Goal: Task Accomplishment & Management: Manage account settings

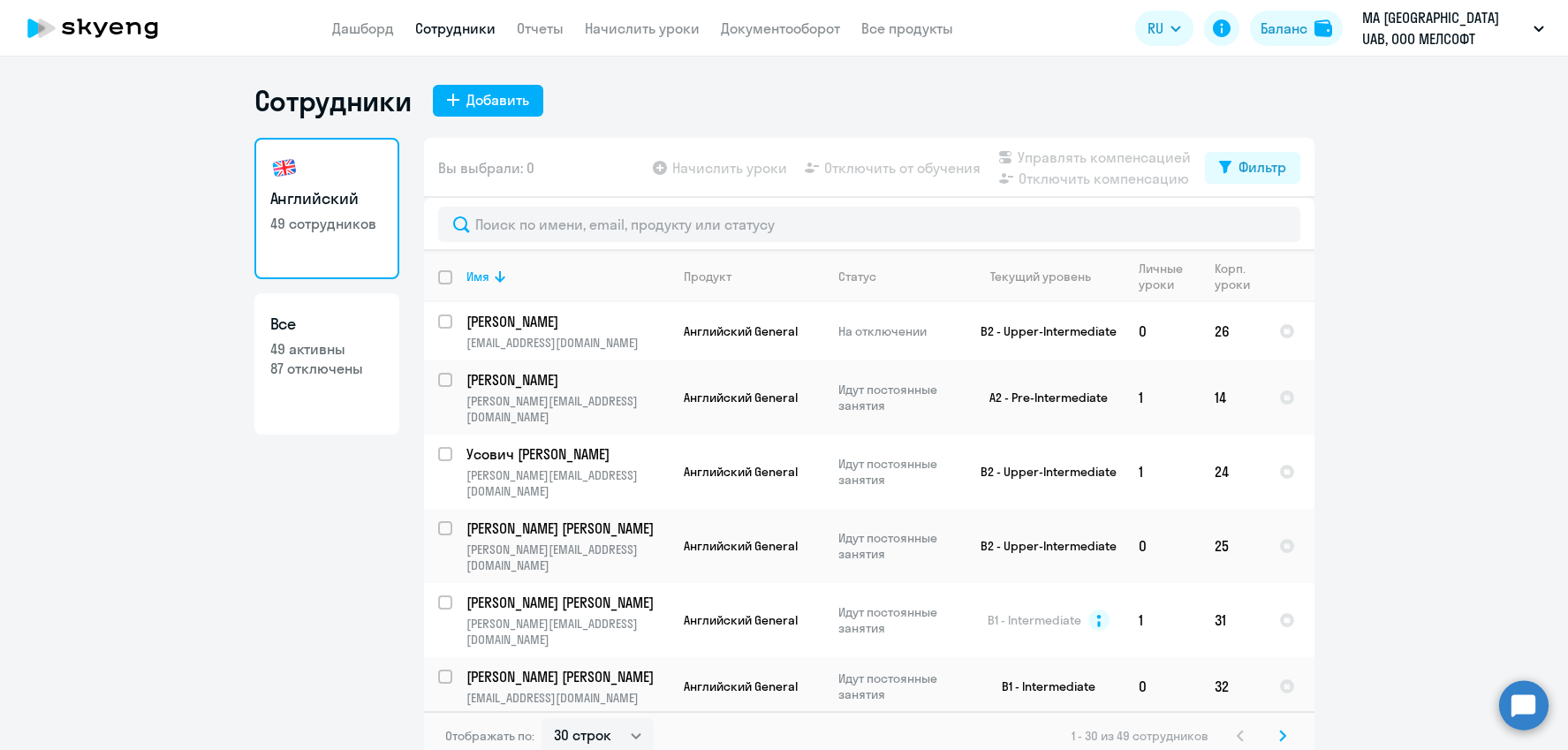
select select "30"
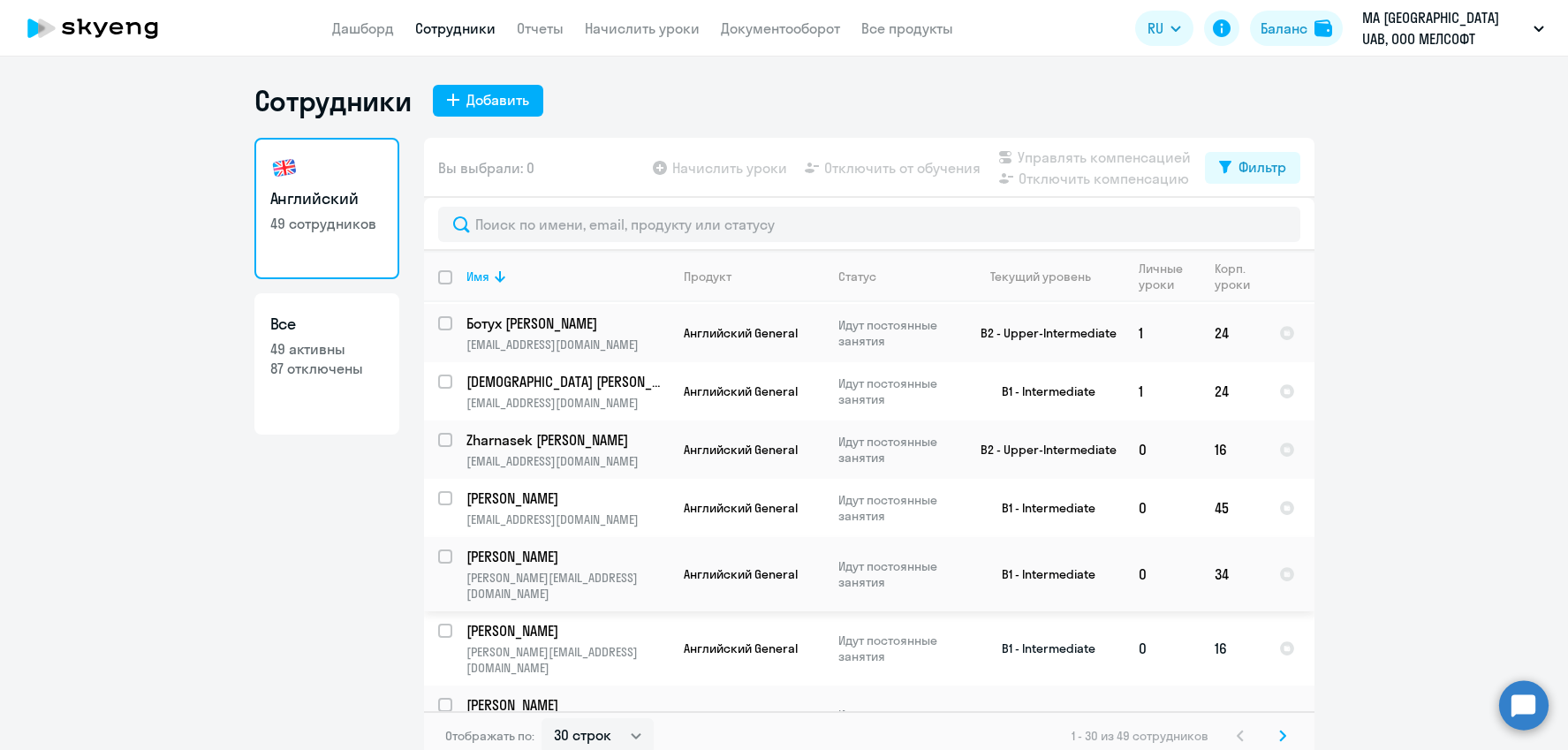
scroll to position [606, 0]
click at [444, 547] on input "select row 22379633" at bounding box center [456, 565] width 36 height 36
checkbox input "true"
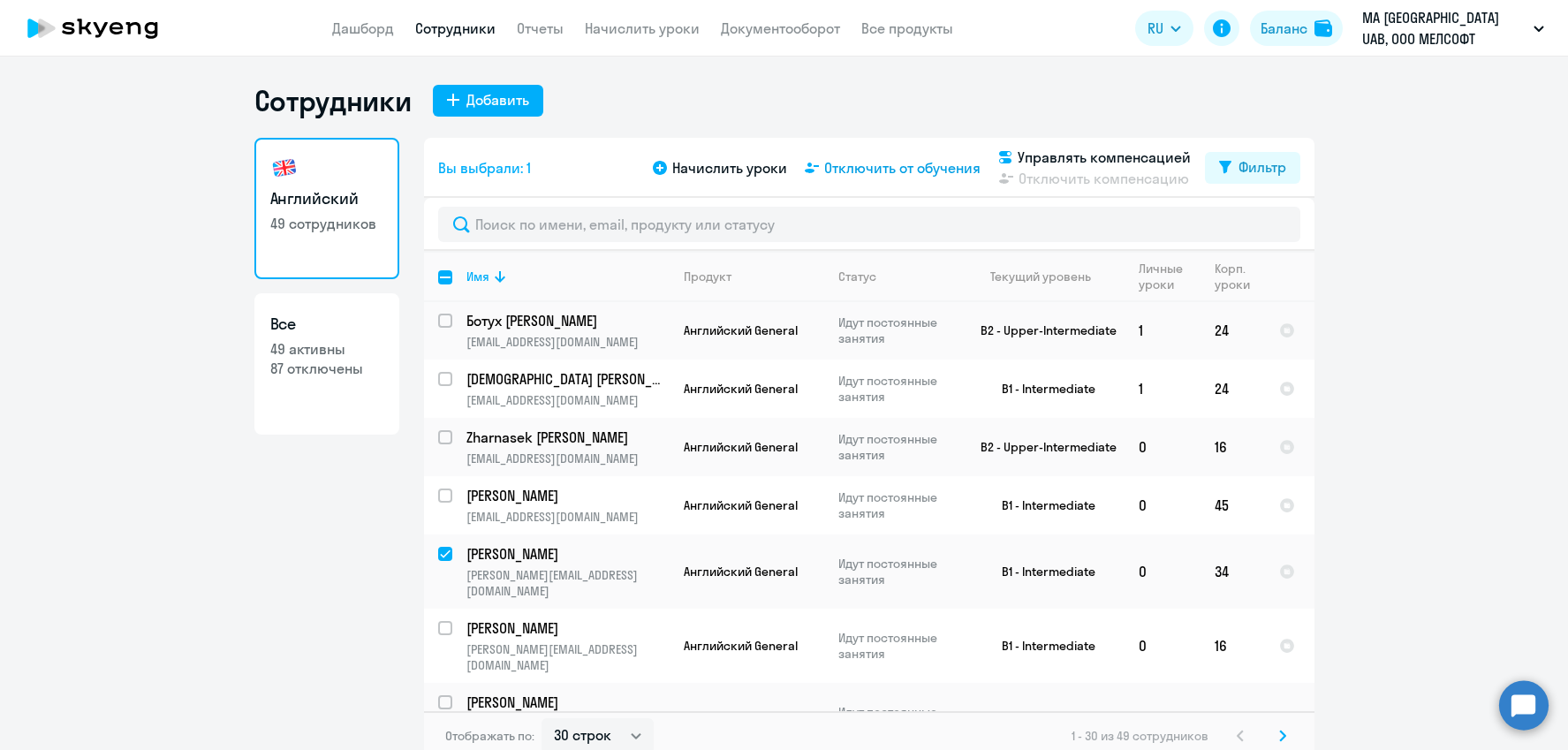
click at [937, 167] on span "Отключить от обучения" at bounding box center [903, 168] width 157 height 21
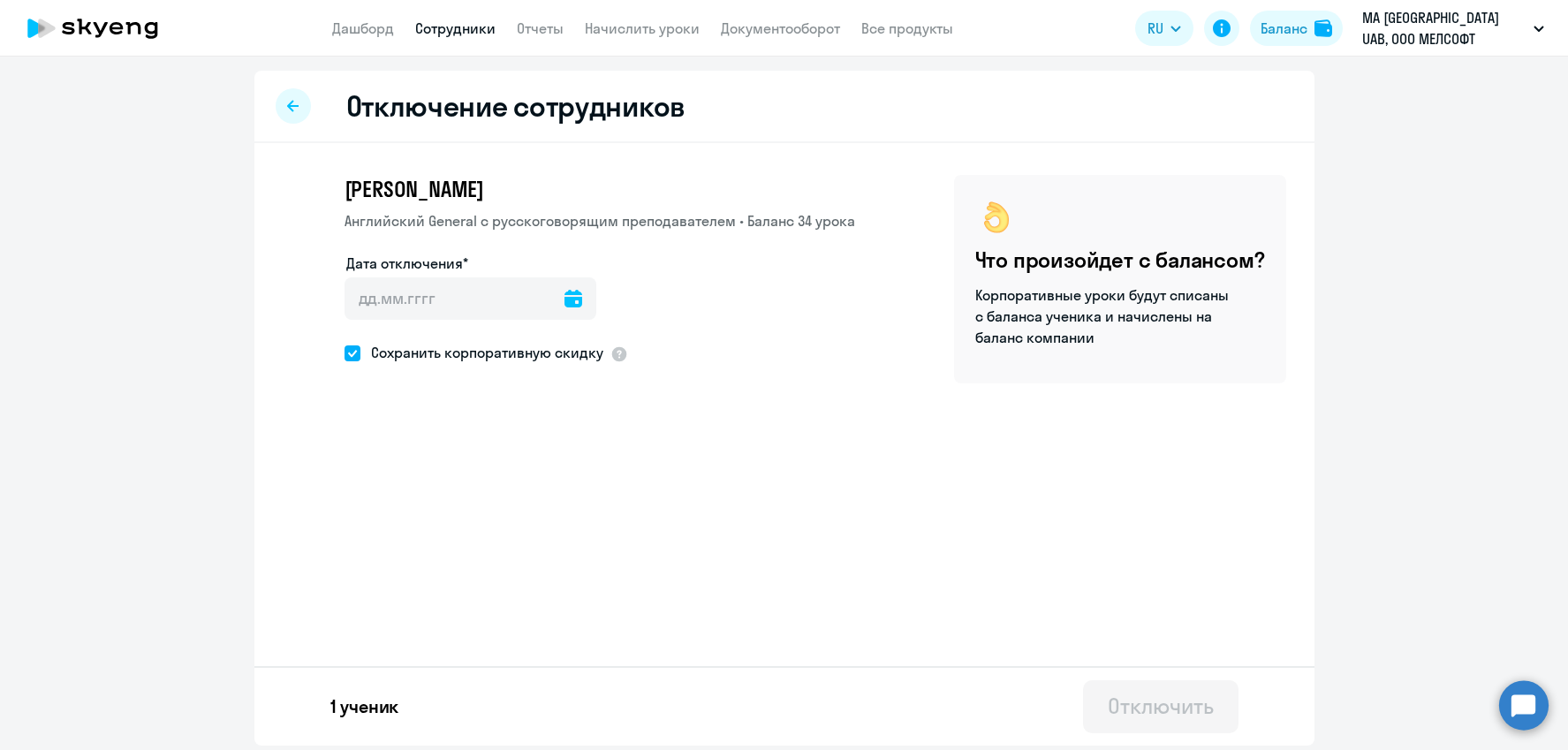
click at [565, 300] on icon at bounding box center [573, 298] width 18 height 18
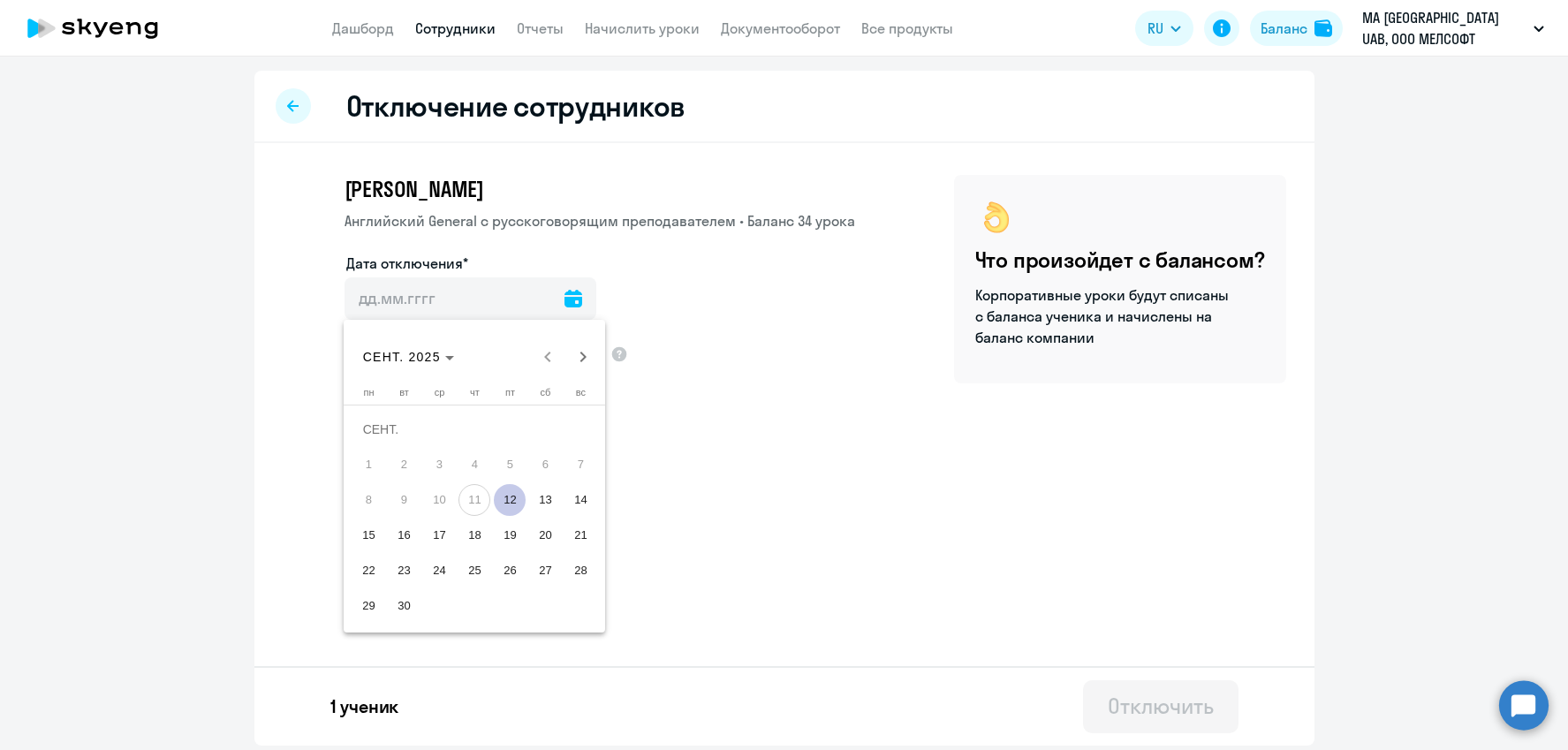
click at [508, 507] on span "12" at bounding box center [510, 501] width 32 height 32
type input "[DATE]"
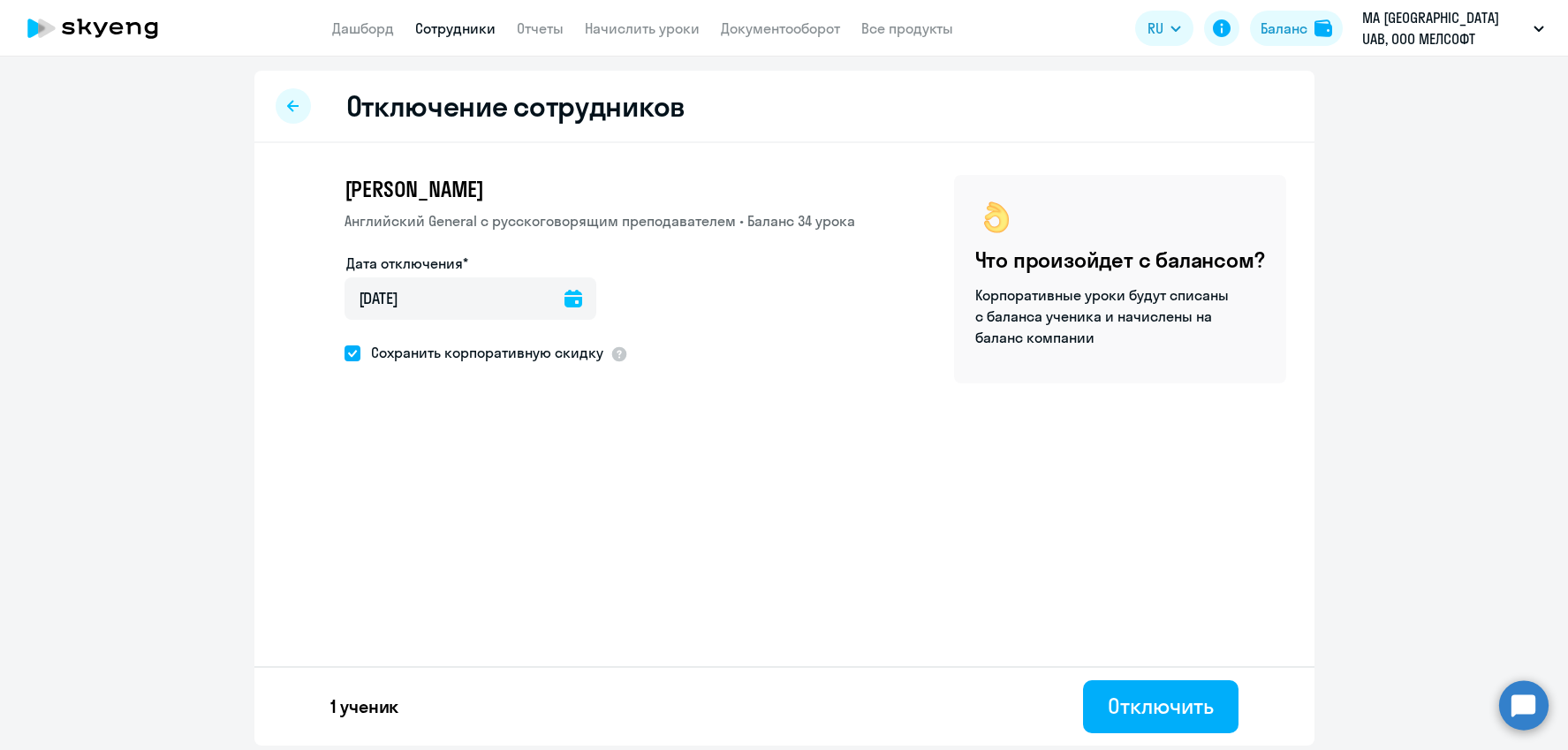
click at [387, 351] on span "Сохранить корпоративную скидку" at bounding box center [482, 353] width 243 height 21
click at [345, 353] on input "Сохранить корпоративную скидку" at bounding box center [344, 353] width 1 height 1
checkbox input "false"
click at [1133, 713] on div "Отключить" at bounding box center [1160, 706] width 105 height 29
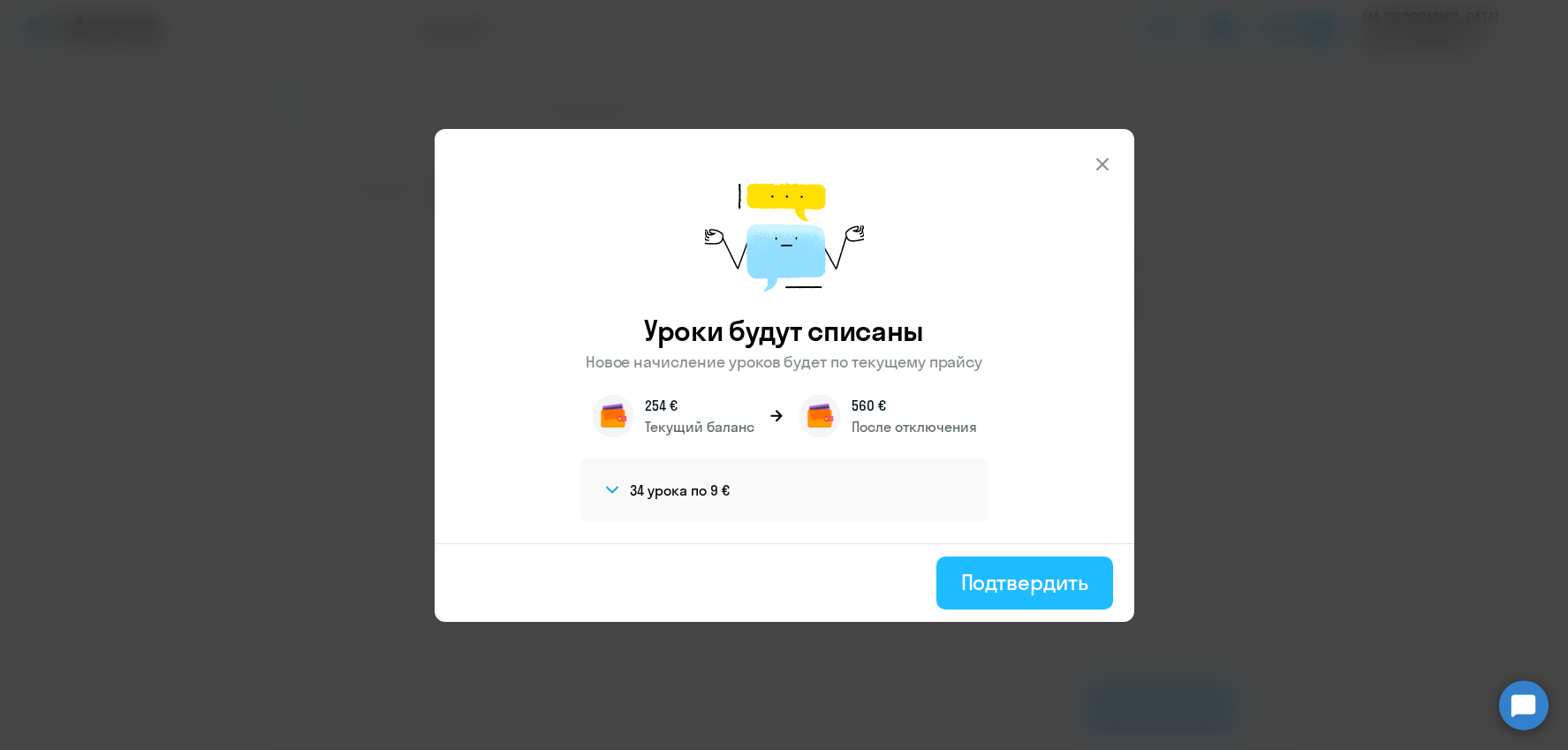
click at [1063, 587] on div "Подтвердить" at bounding box center [1025, 583] width 127 height 29
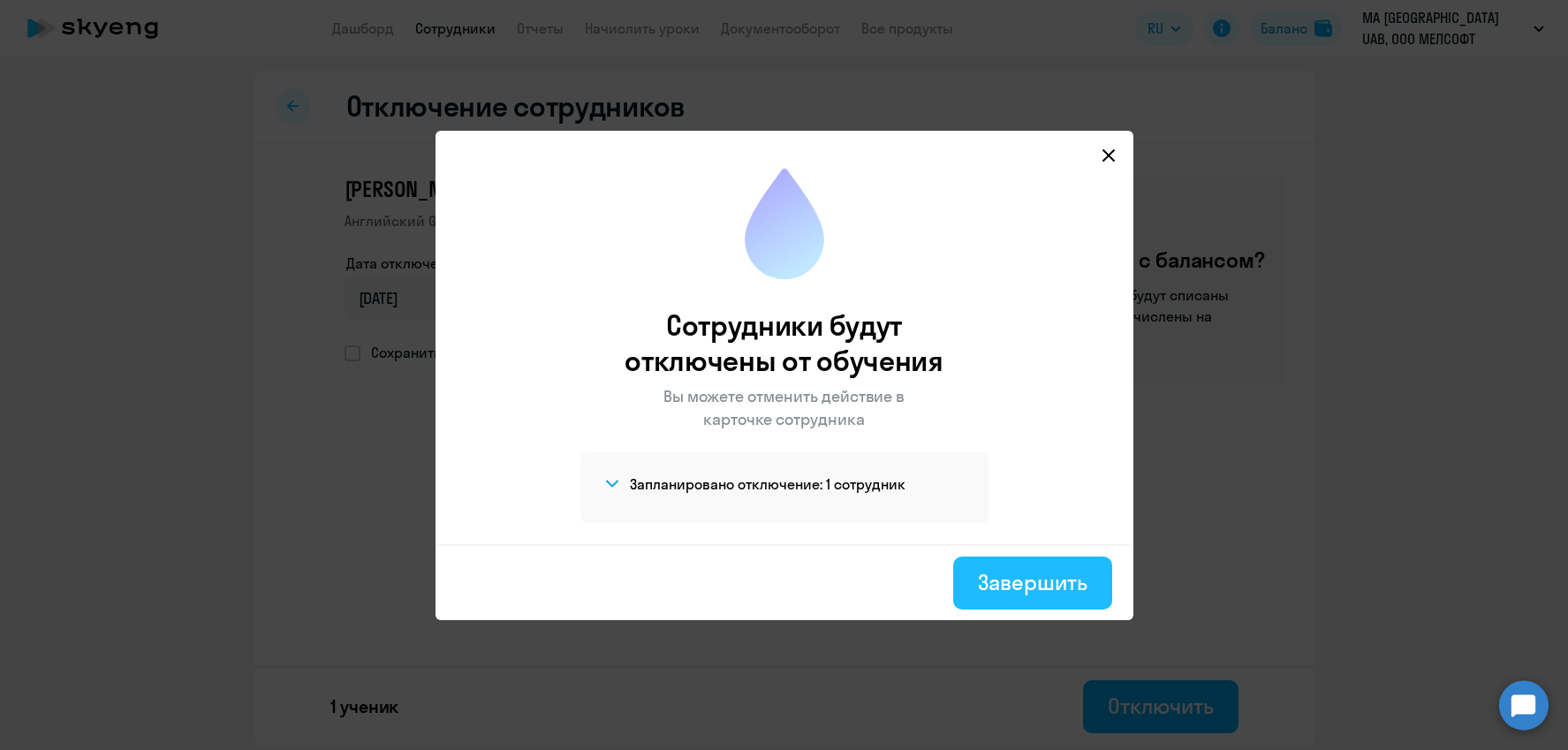
click at [1065, 589] on div "Завершить" at bounding box center [1033, 583] width 109 height 29
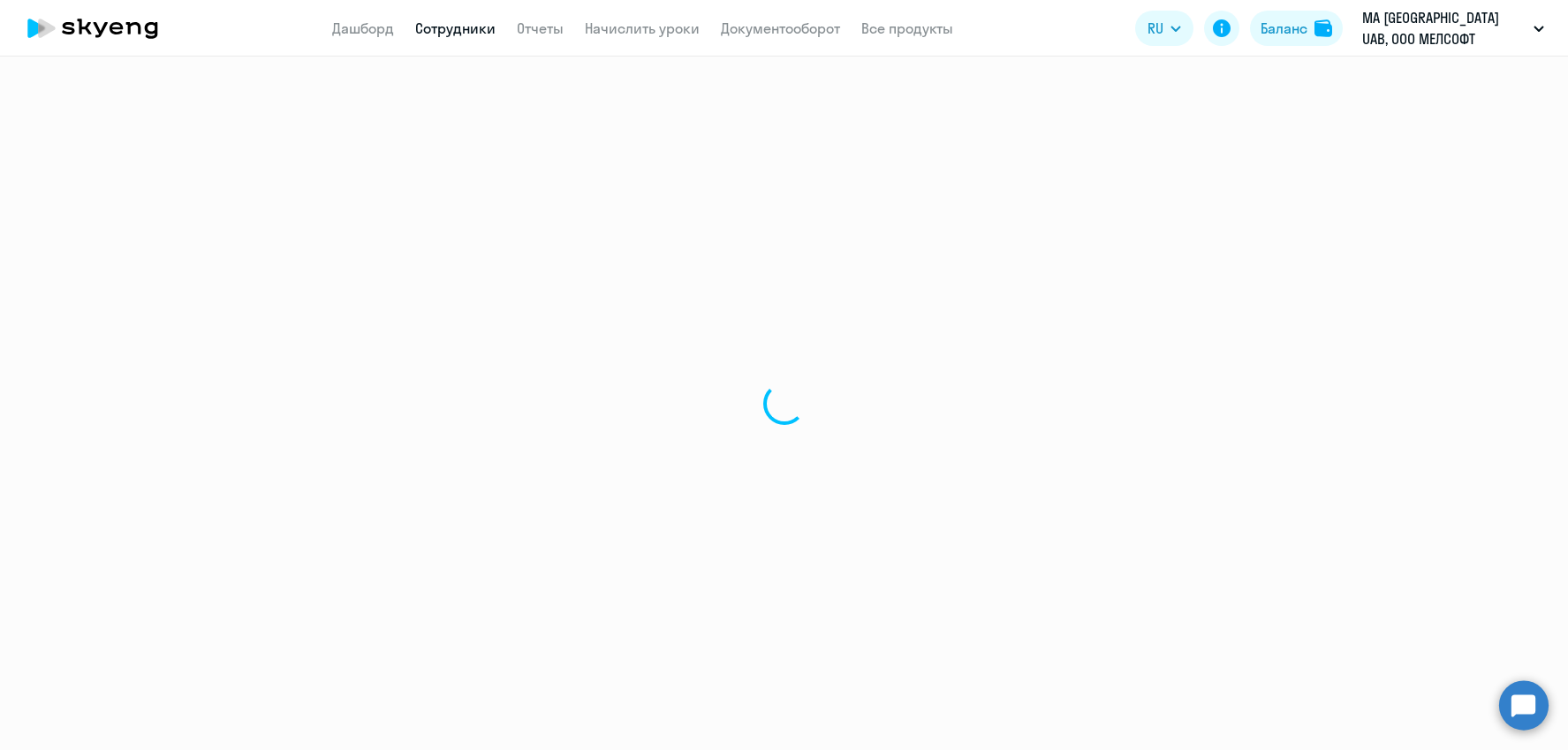
select select "30"
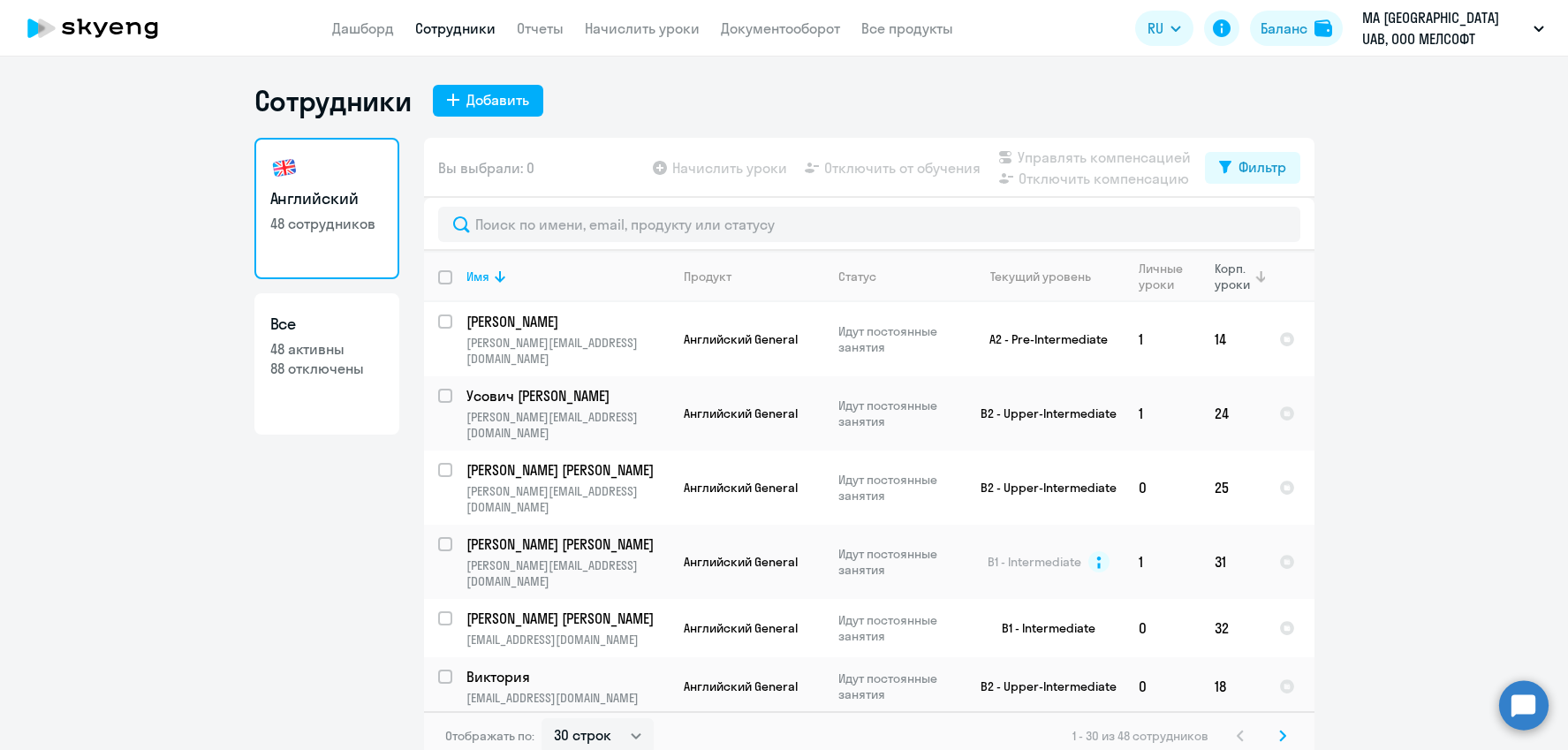
click at [1222, 274] on div "Корп. уроки" at bounding box center [1233, 277] width 38 height 32
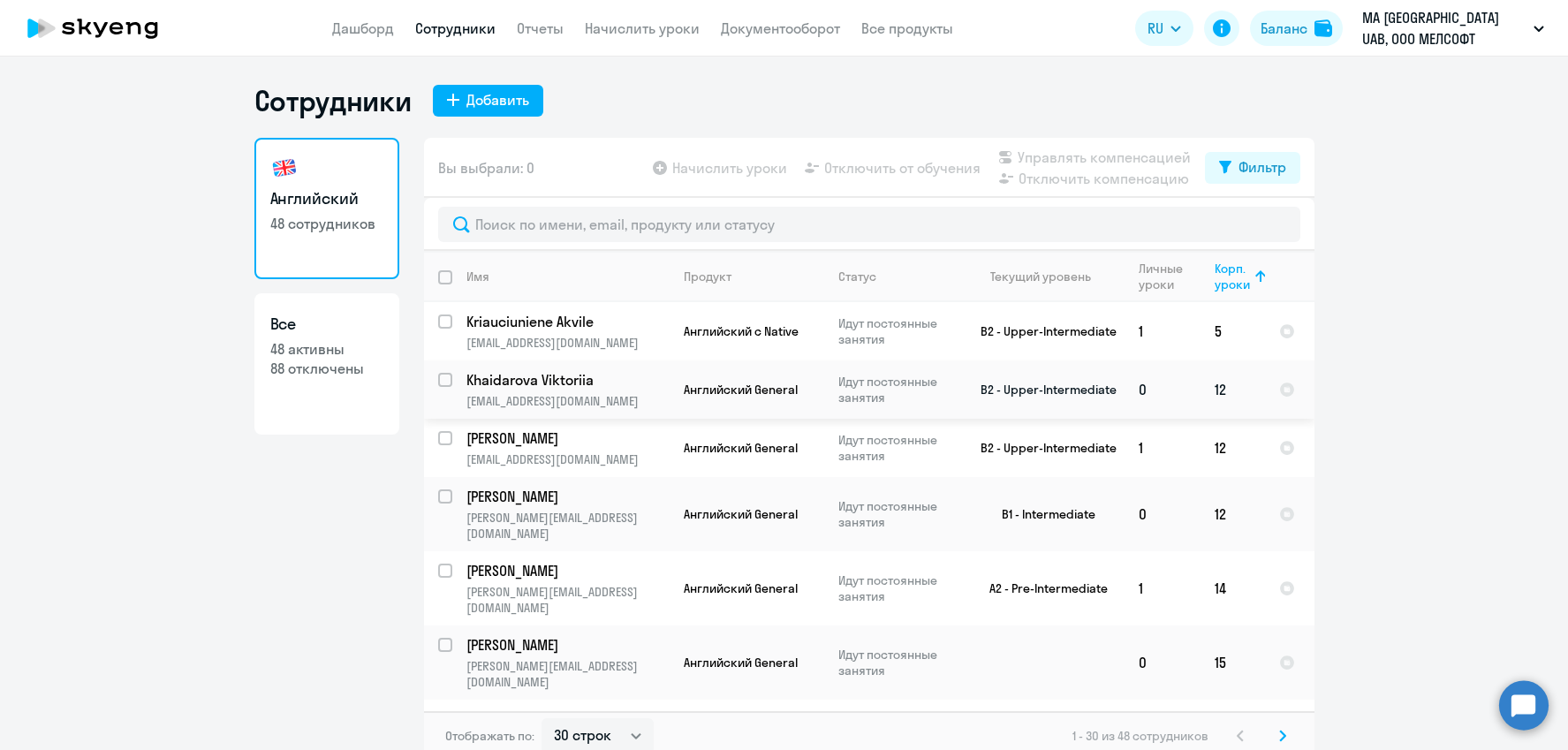
click at [446, 393] on input "select row 16132238" at bounding box center [456, 391] width 36 height 36
checkbox input "true"
click at [914, 164] on span "Отключить от обучения" at bounding box center [903, 168] width 157 height 21
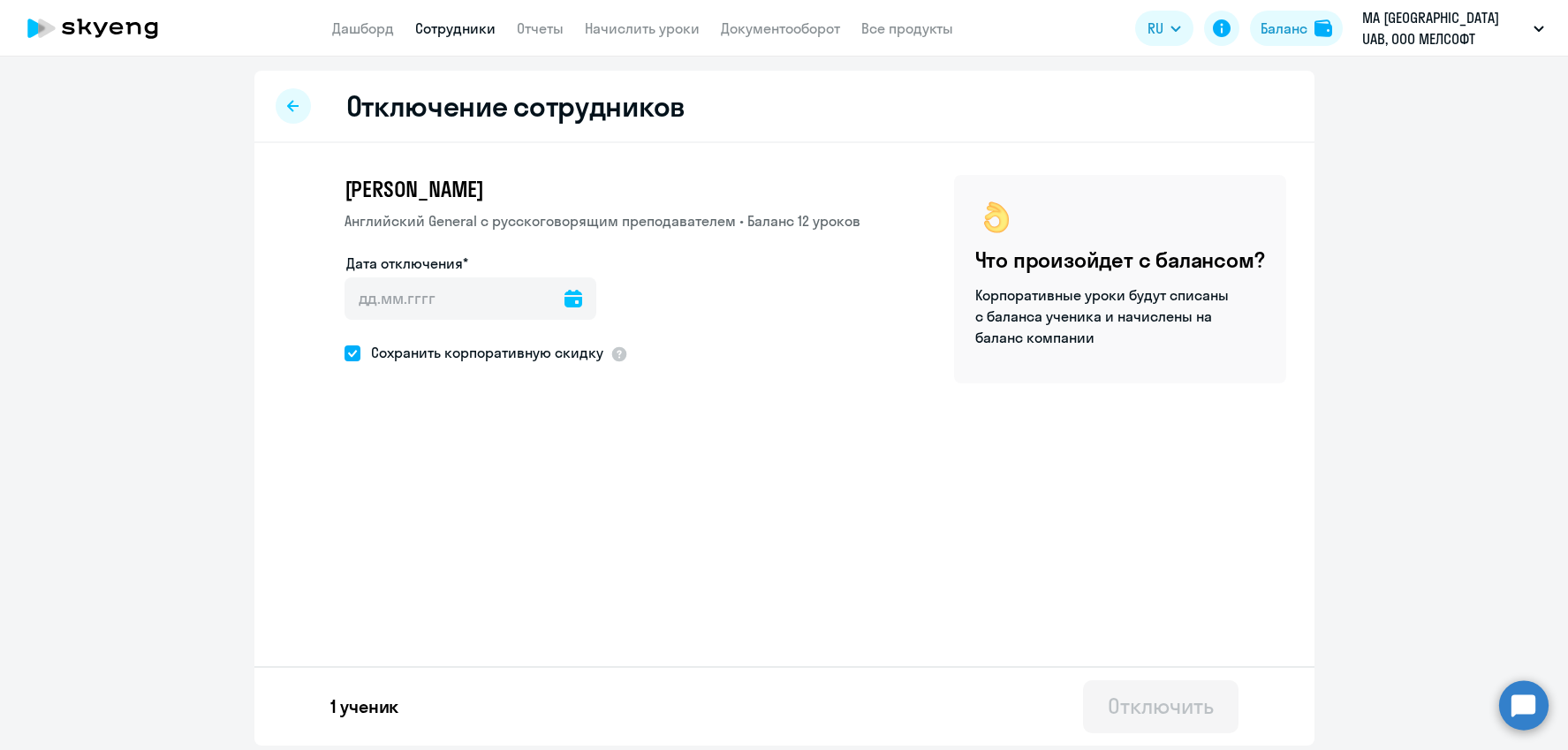
click at [565, 298] on icon at bounding box center [573, 298] width 18 height 18
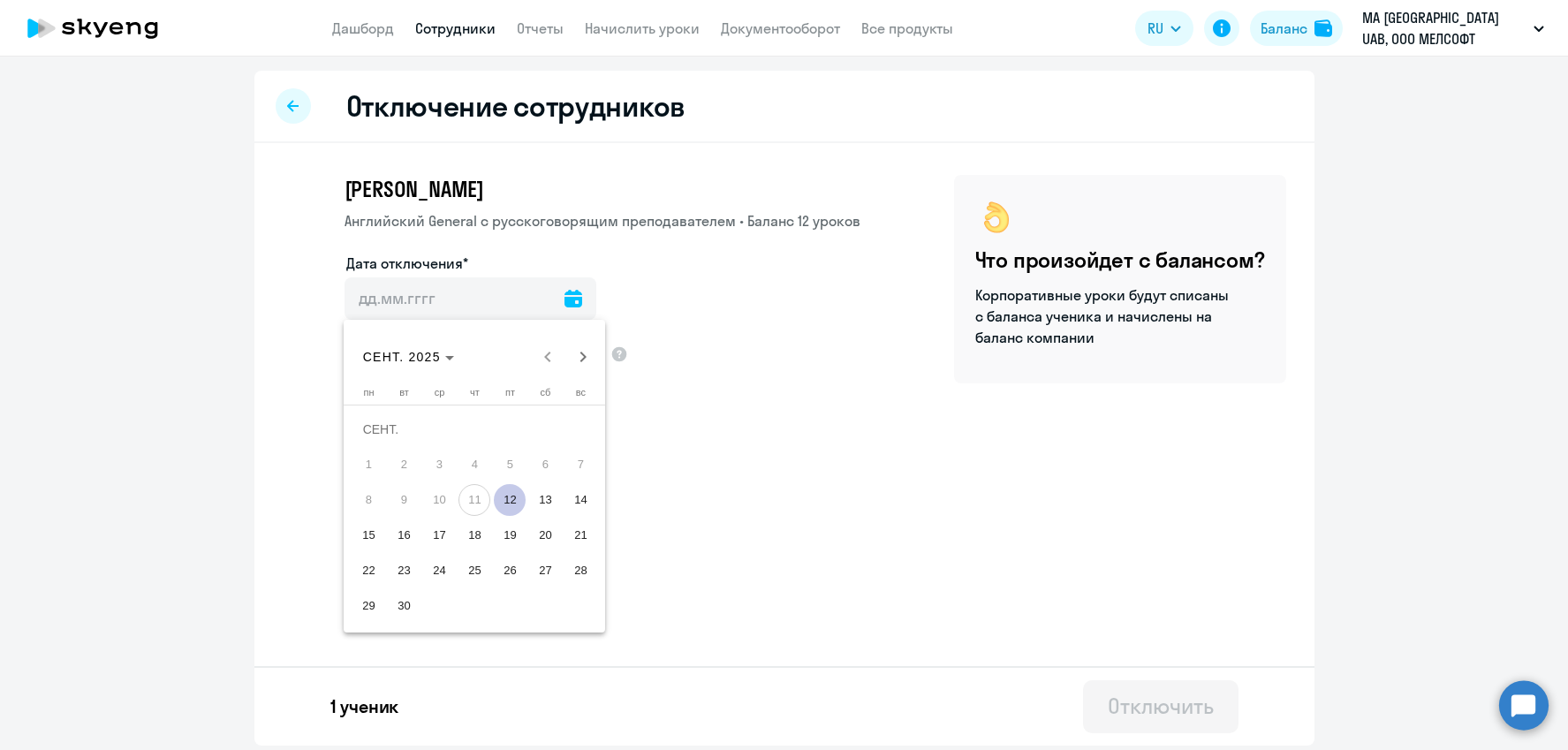
click at [508, 497] on span "12" at bounding box center [510, 501] width 32 height 32
type input "[DATE]"
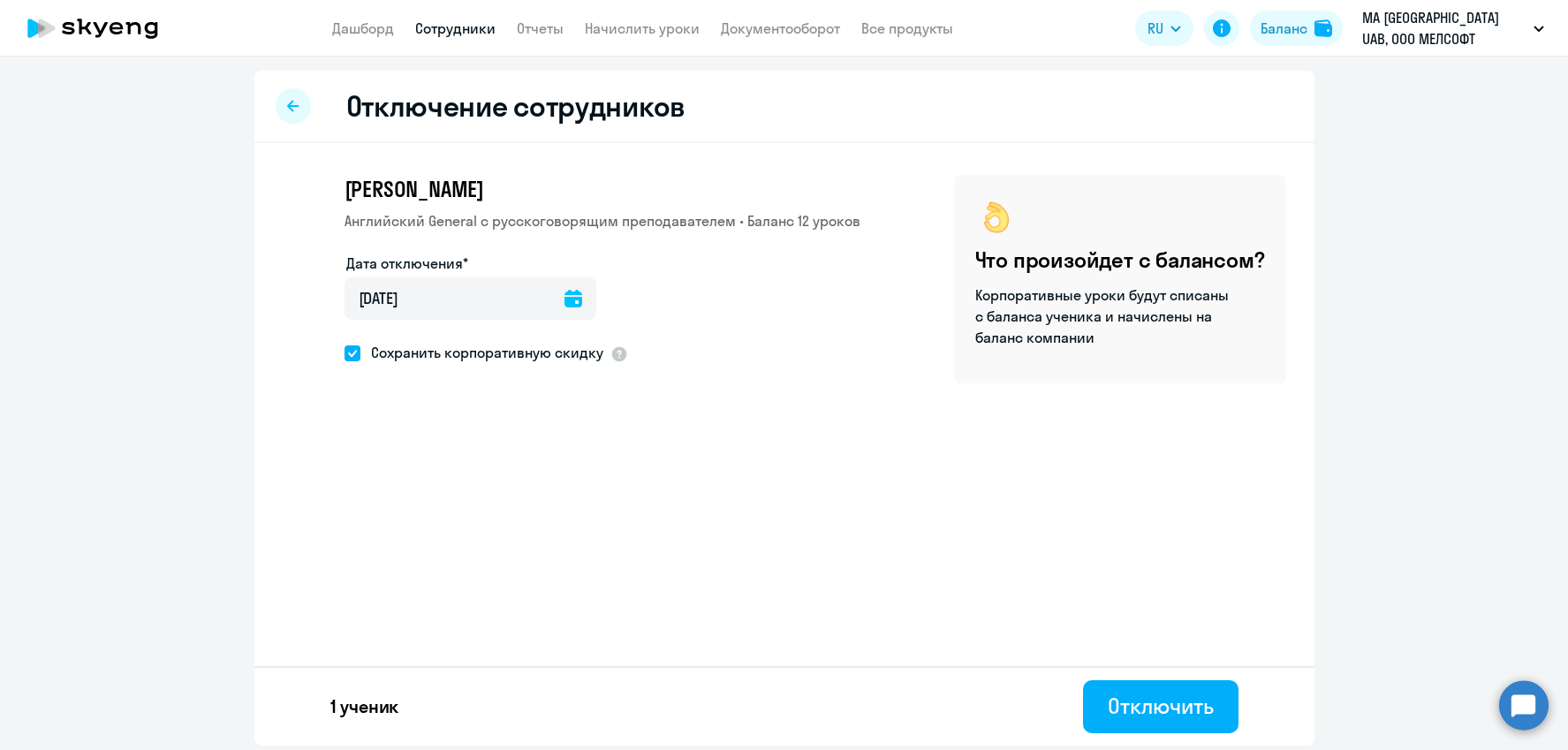
click at [468, 354] on span "Сохранить корпоративную скидку" at bounding box center [482, 353] width 243 height 21
click at [345, 354] on input "Сохранить корпоративную скидку" at bounding box center [344, 353] width 1 height 1
checkbox input "false"
click at [1150, 708] on div "Отключить" at bounding box center [1160, 706] width 105 height 29
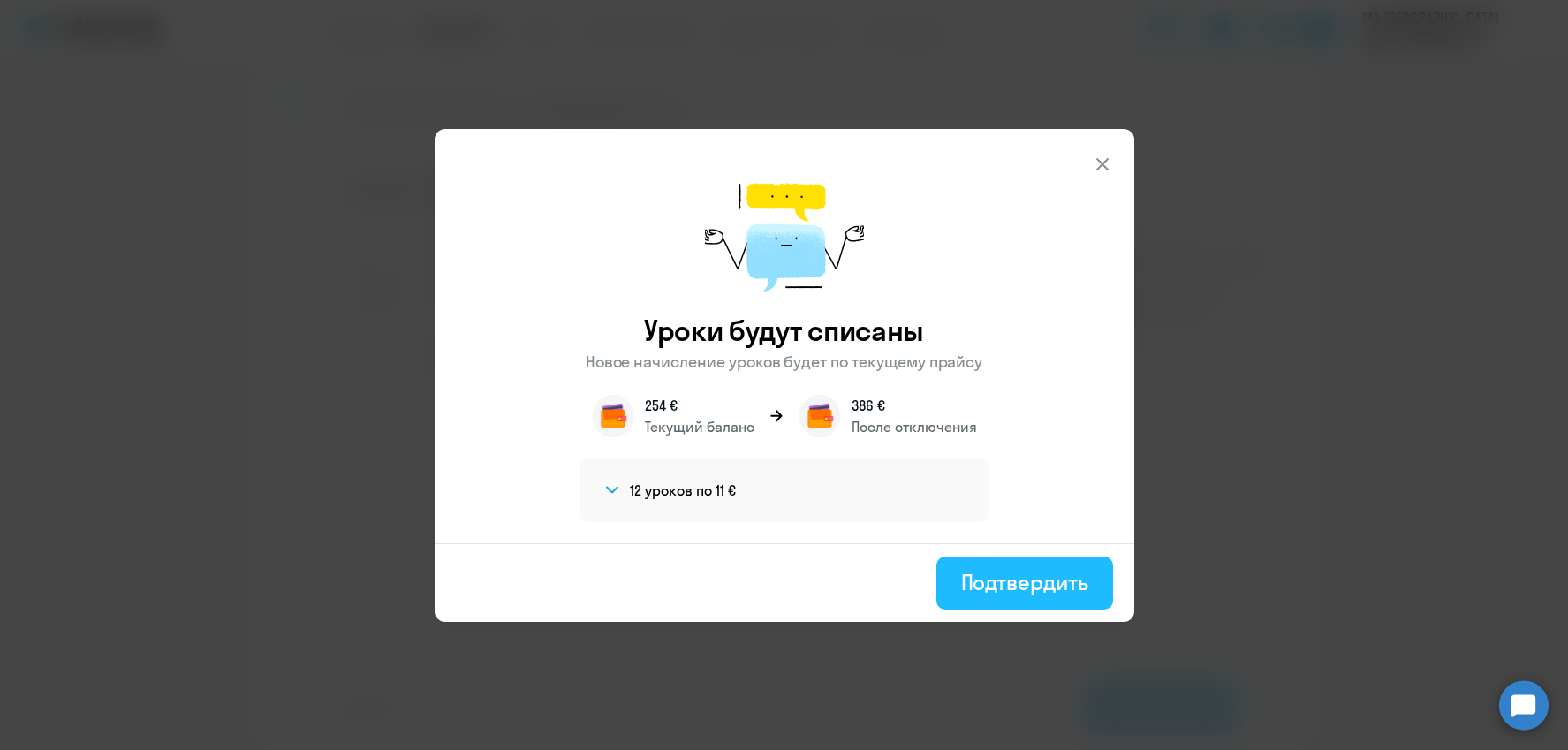
click at [1036, 577] on div "Подтвердить" at bounding box center [1025, 583] width 127 height 29
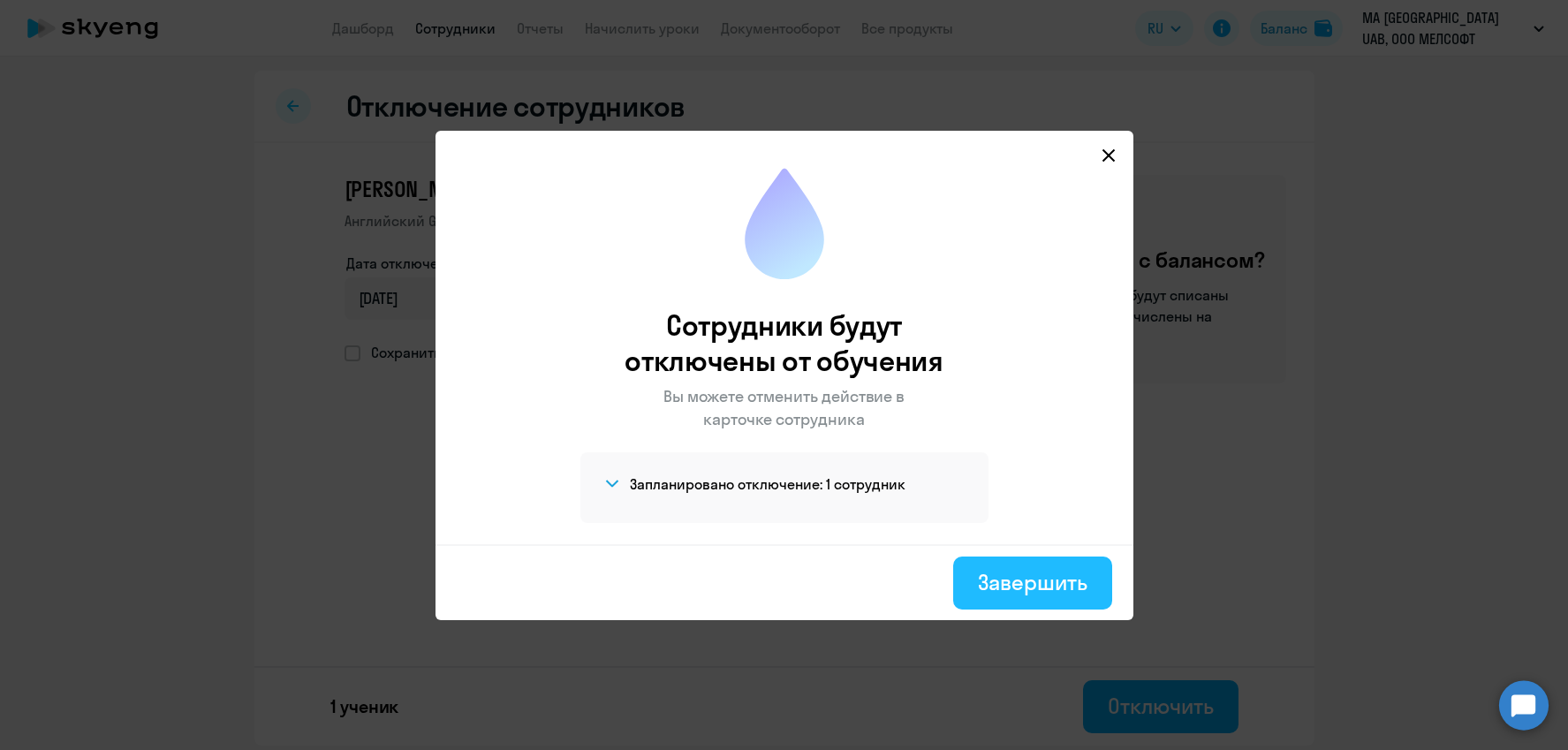
click at [1030, 583] on div "Завершить" at bounding box center [1033, 583] width 109 height 29
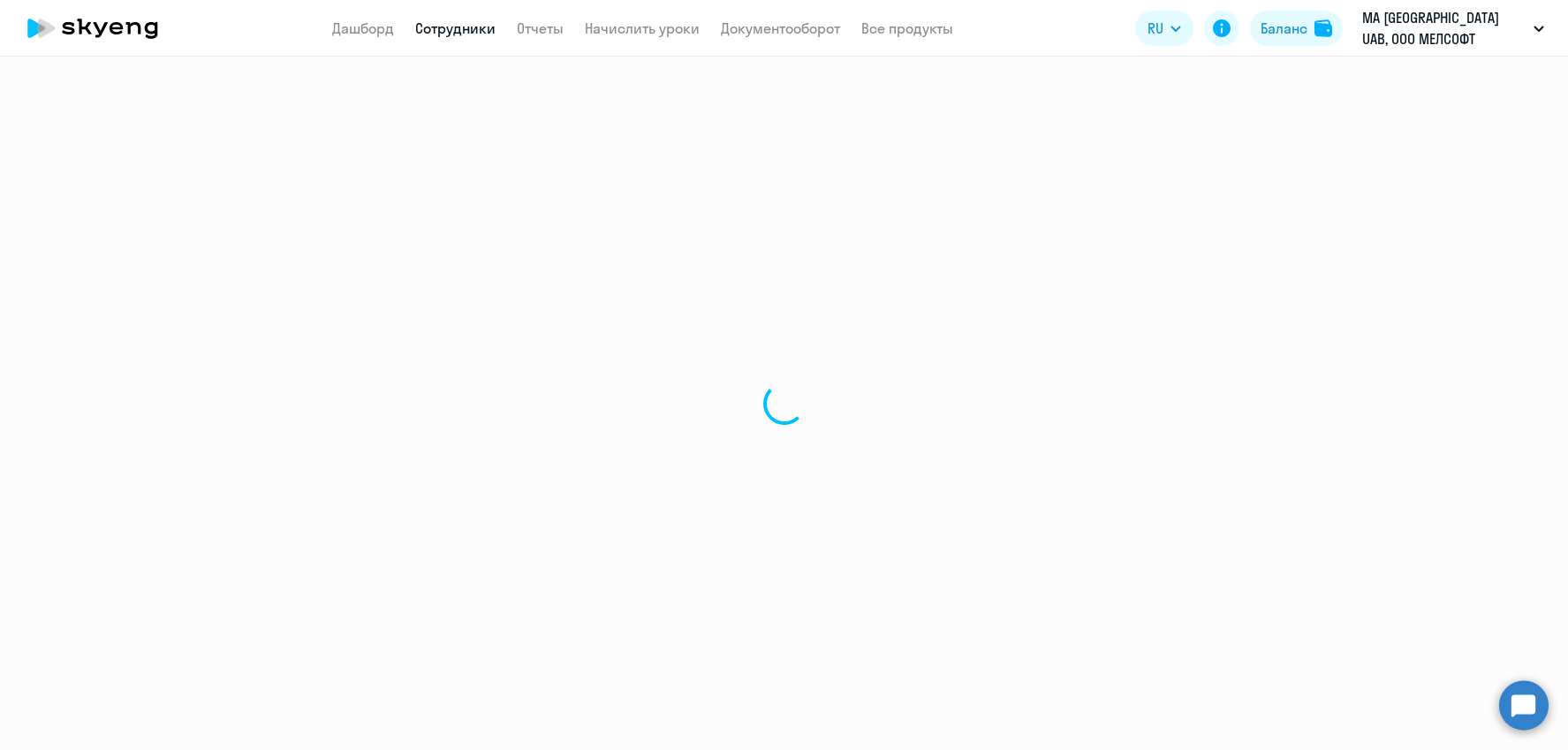
select select "30"
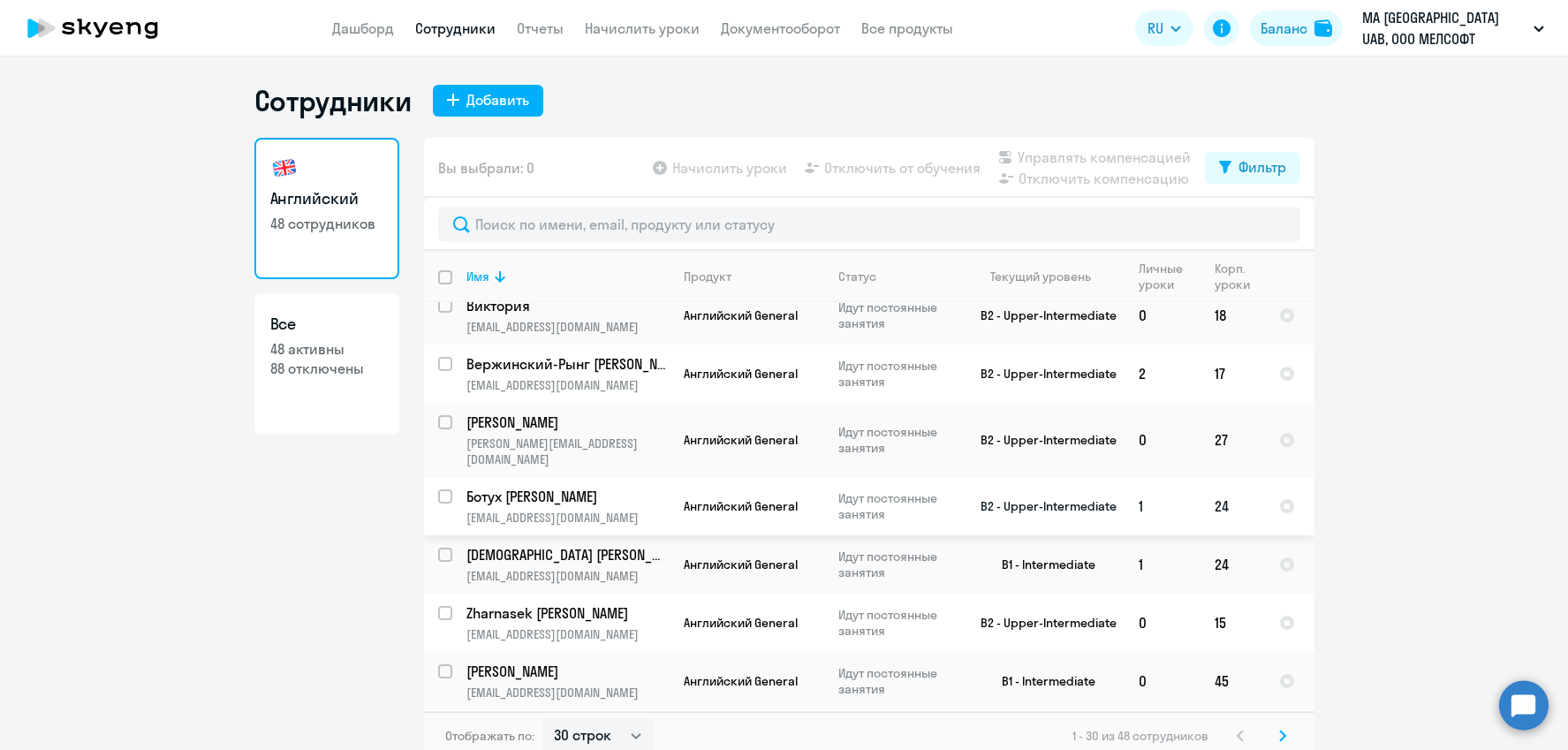
scroll to position [373, 0]
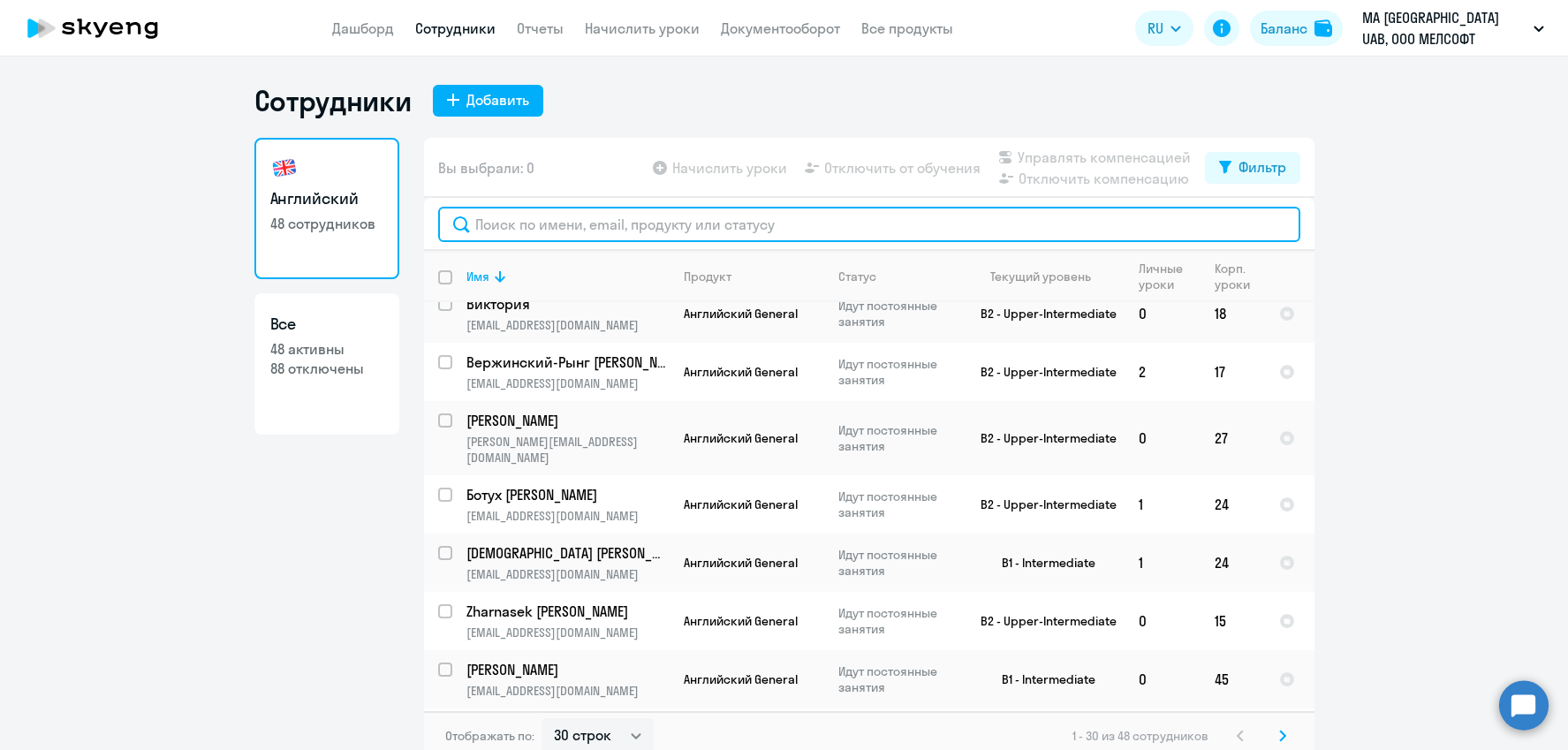
click at [630, 220] on input "text" at bounding box center [869, 224] width 863 height 36
paste input "[PERSON_NAME]"
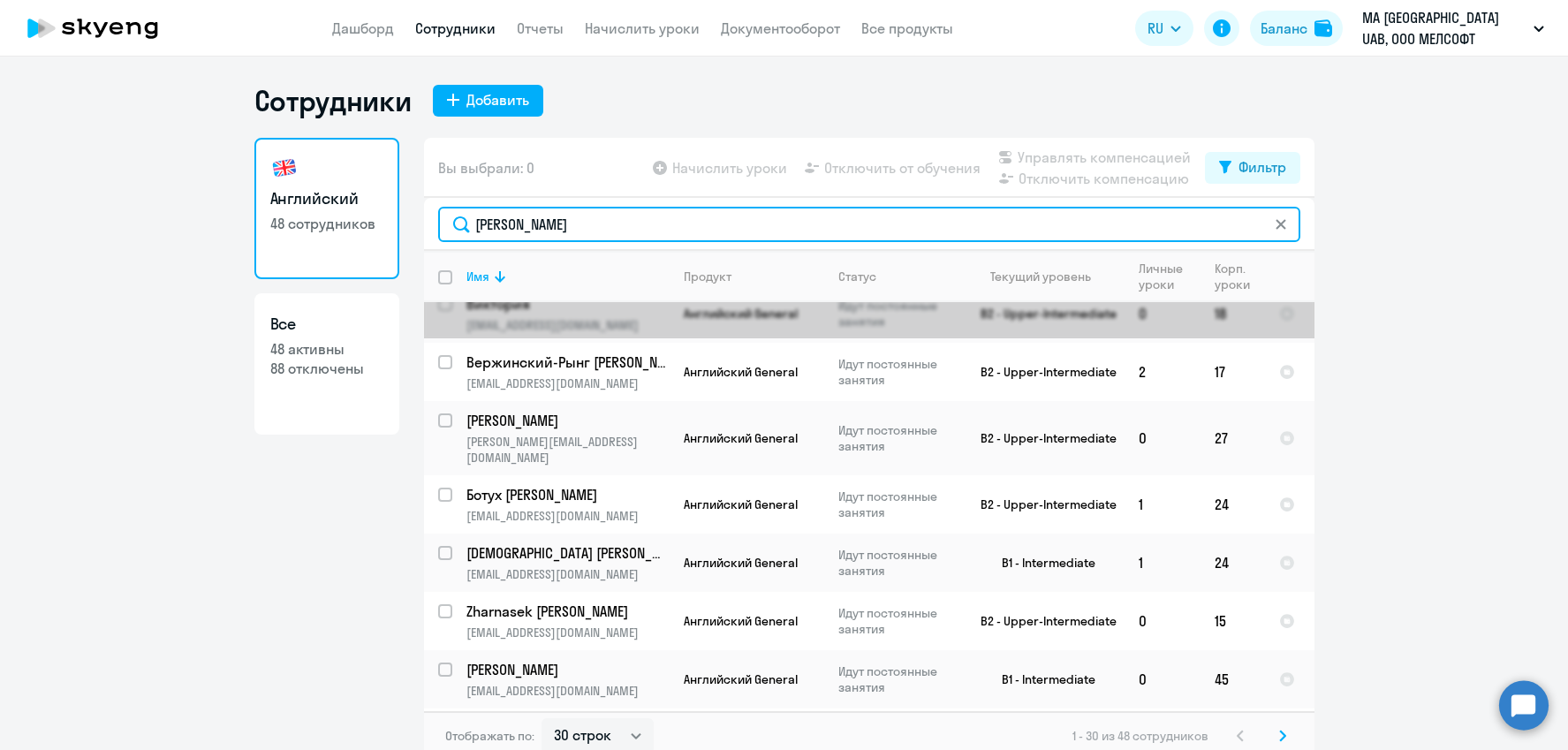
scroll to position [0, 0]
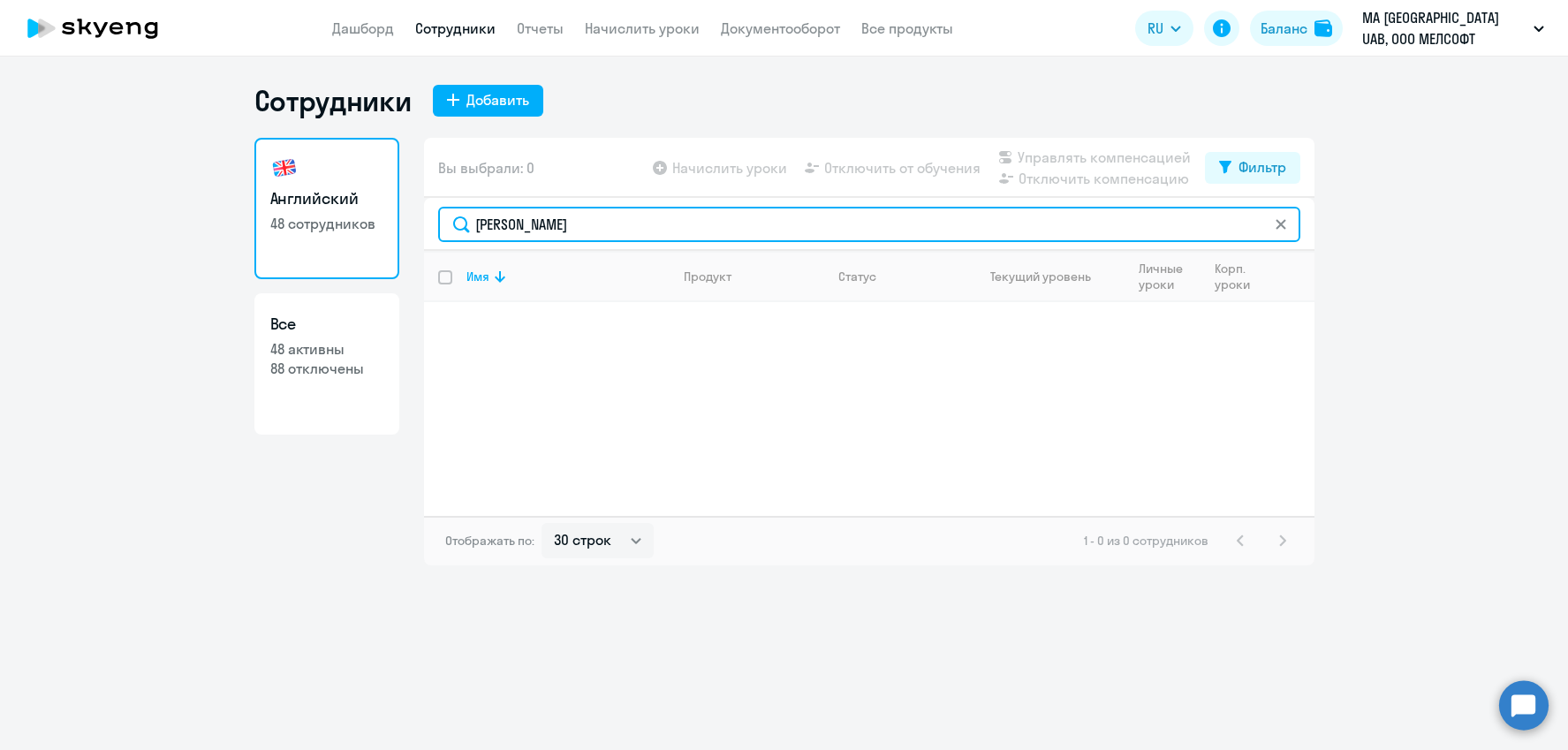
drag, startPoint x: 544, startPoint y: 221, endPoint x: 414, endPoint y: 219, distance: 130.0
click at [413, 219] on div "Английский 48 сотрудников Все 48 активны 88 отключены Вы выбрали: 0 Начислить у…" at bounding box center [784, 352] width 1060 height 428
type input "Kaledzich"
